Goal: Navigation & Orientation: Find specific page/section

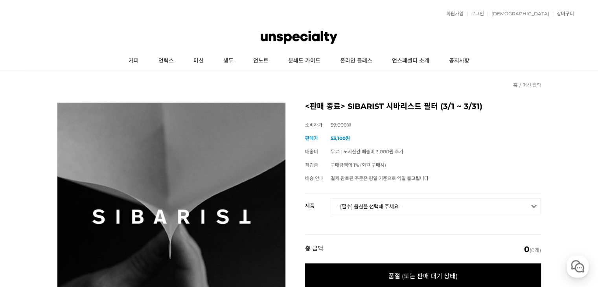
click at [409, 203] on select "- [필수] 옵션을 선택해 주세요 - ------------------- SIBARIST 패스트 필터 콘 [품절] SIBARIST 패스트 필터…" at bounding box center [435, 206] width 210 height 16
click at [414, 209] on select "- [필수] 옵션을 선택해 주세요 - ------------------- SIBARIST 패스트 필터 콘 [품절] SIBARIST 패스트 필터…" at bounding box center [435, 206] width 210 height 16
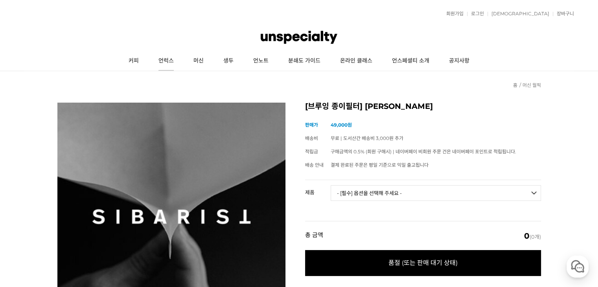
click at [167, 58] on link "언럭스" at bounding box center [166, 61] width 35 height 20
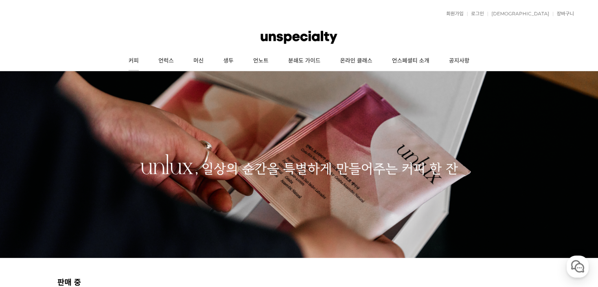
click at [137, 59] on link "커피" at bounding box center [134, 61] width 30 height 20
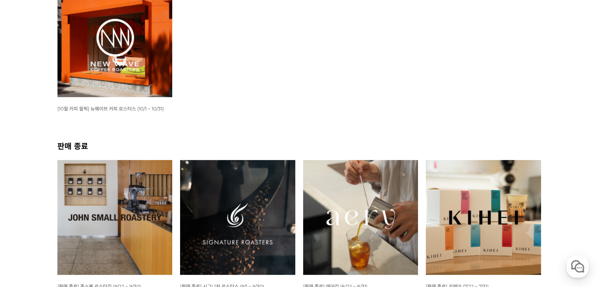
scroll to position [39, 0]
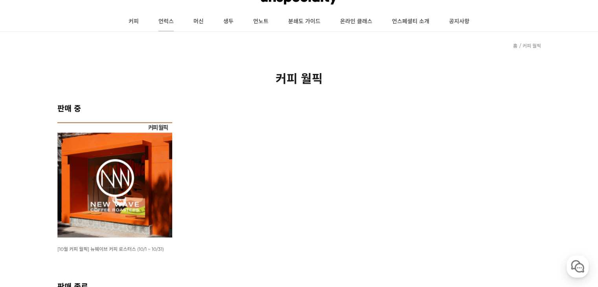
click at [168, 24] on link "언럭스" at bounding box center [166, 22] width 35 height 20
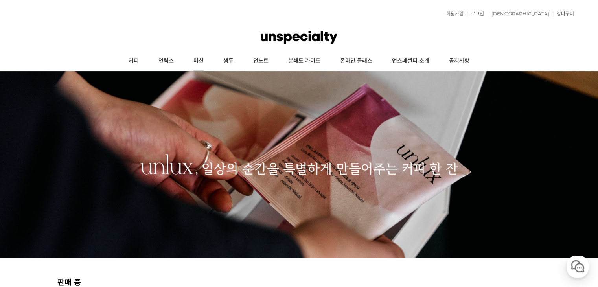
click at [200, 62] on link "머신" at bounding box center [198, 61] width 30 height 20
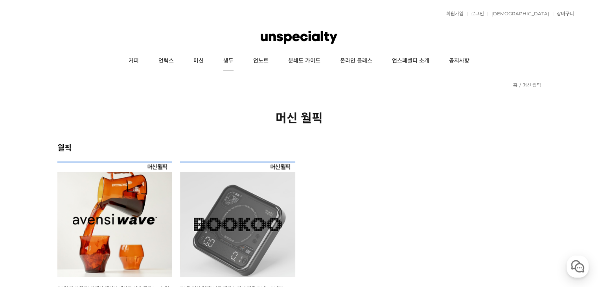
click at [227, 61] on link "생두" at bounding box center [228, 61] width 30 height 20
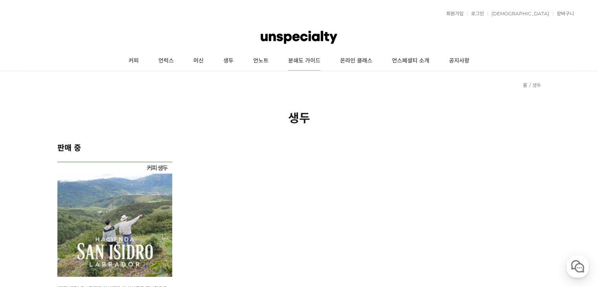
click at [309, 59] on link "분쇄도 가이드" at bounding box center [304, 61] width 52 height 20
click at [310, 35] on img at bounding box center [299, 38] width 76 height 24
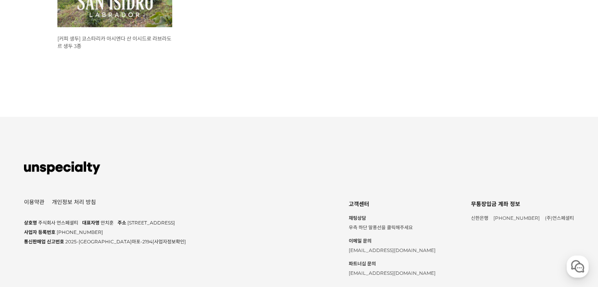
scroll to position [628, 0]
